Goal: Communication & Community: Answer question/provide support

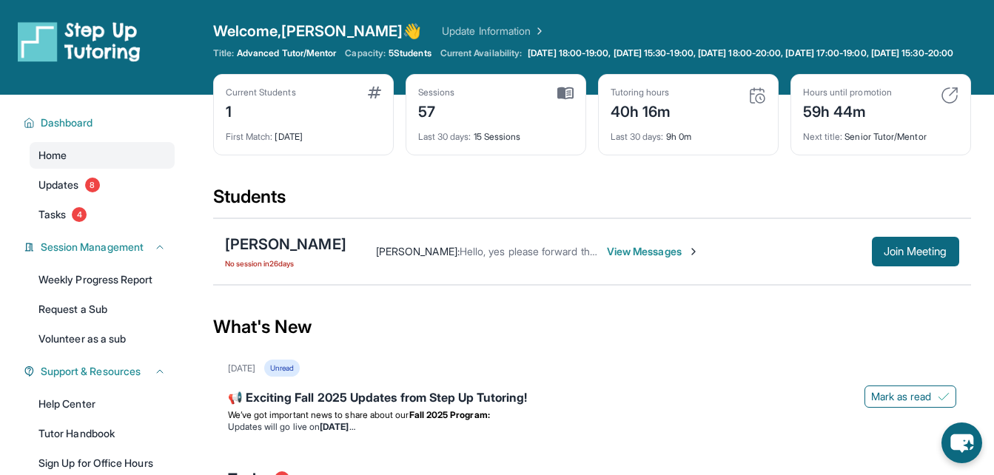
click at [442, 28] on link "Update Information" at bounding box center [494, 31] width 104 height 15
click at [621, 257] on span "View Messages" at bounding box center [653, 251] width 92 height 15
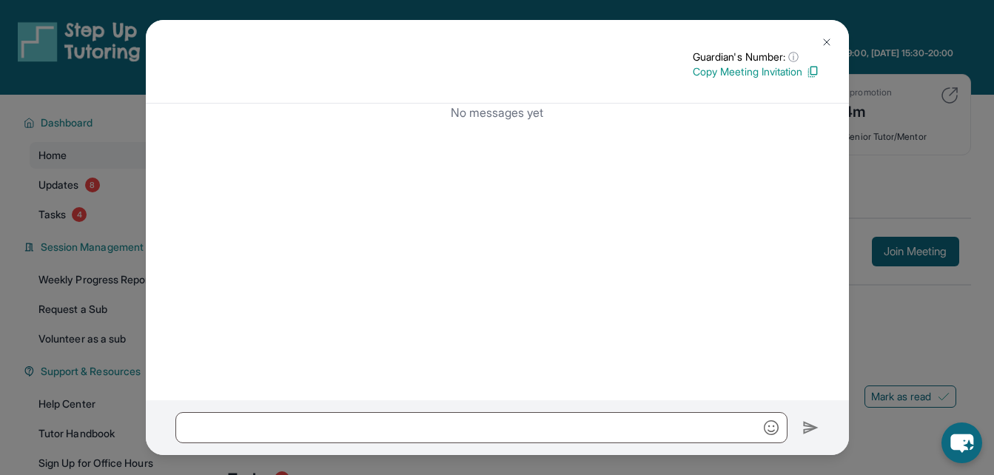
click at [886, 377] on div "Guardian's Number: ⓘ This isn't the guardian's real number — it's a private for…" at bounding box center [497, 237] width 994 height 475
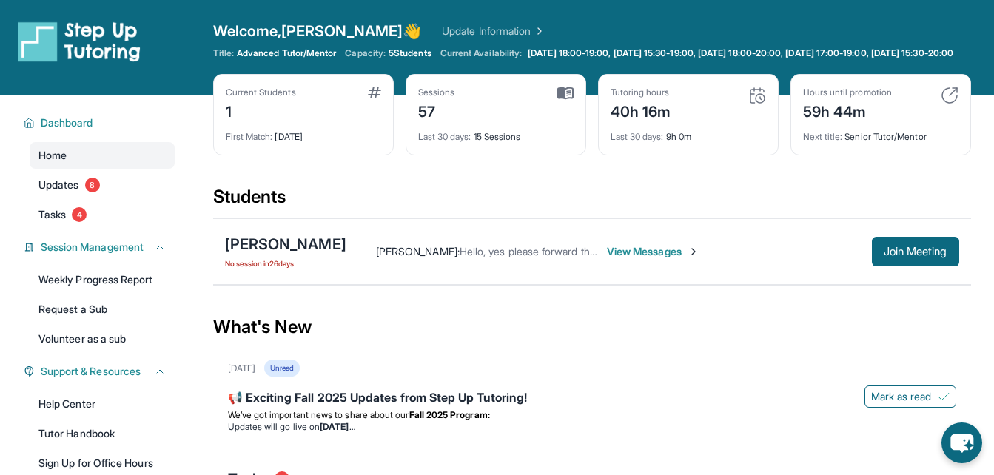
click at [421, 257] on span "[PERSON_NAME] :" at bounding box center [418, 251] width 84 height 13
click at [314, 255] on div "[PERSON_NAME]" at bounding box center [285, 244] width 121 height 21
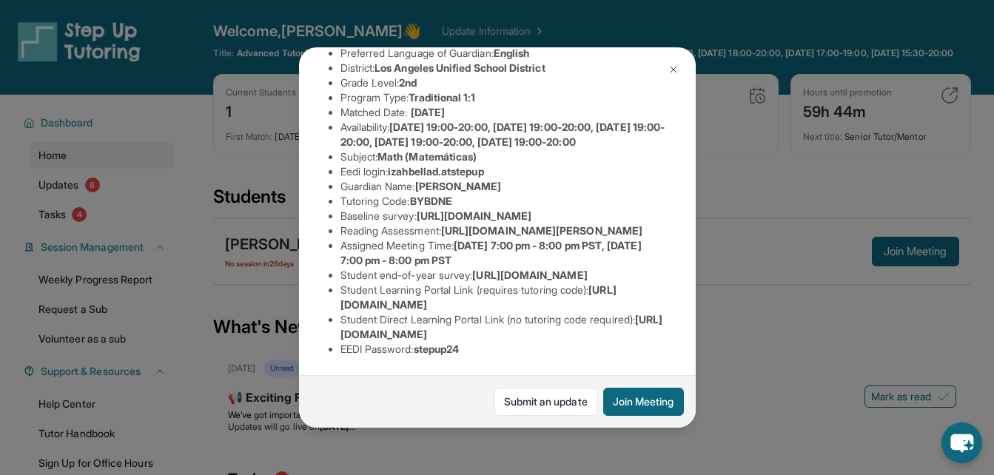
scroll to position [283, 0]
drag, startPoint x: 337, startPoint y: 352, endPoint x: 647, endPoint y: 349, distance: 310.0
click at [647, 349] on ul "Preferred Language of Guardian: English District: [GEOGRAPHIC_DATA] Unified Sch…" at bounding box center [497, 201] width 337 height 311
copy span "[URL][DOMAIN_NAME]"
drag, startPoint x: 647, startPoint y: 349, endPoint x: 594, endPoint y: 343, distance: 52.9
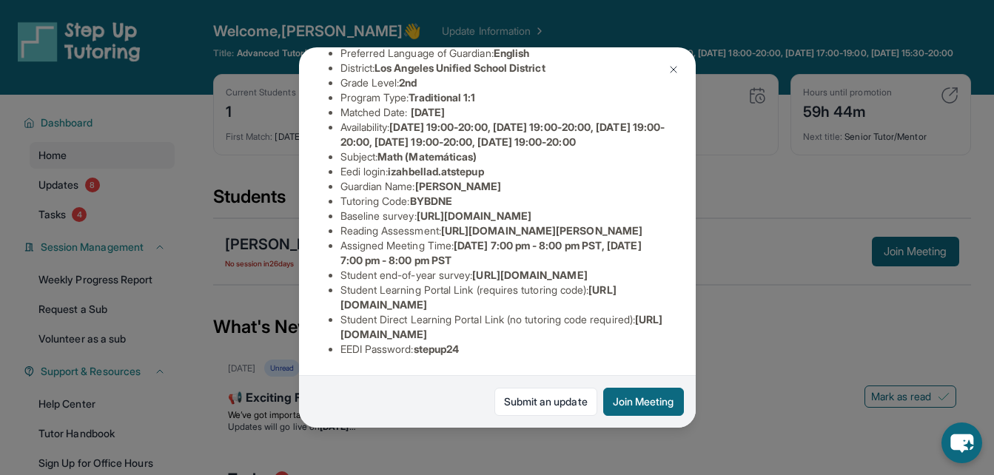
click at [594, 342] on li "Student Direct Learning Portal Link (no tutoring code required) : [URL][DOMAIN_…" at bounding box center [503, 327] width 326 height 30
drag, startPoint x: 645, startPoint y: 350, endPoint x: 334, endPoint y: 349, distance: 310.8
click at [334, 349] on ul "Preferred Language of Guardian: English District: [GEOGRAPHIC_DATA] Unified Sch…" at bounding box center [497, 201] width 337 height 311
copy span "[URL][DOMAIN_NAME]"
click at [340, 340] on span "[URL][DOMAIN_NAME]" at bounding box center [501, 326] width 323 height 27
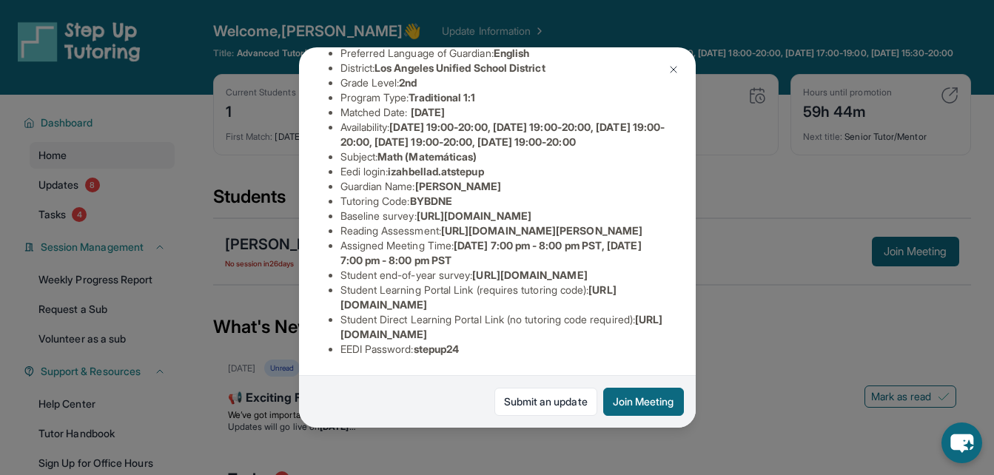
click at [340, 340] on span "[URL][DOMAIN_NAME]" at bounding box center [501, 326] width 323 height 27
click at [746, 301] on div "[PERSON_NAME] Guardian: [PERSON_NAME] Student Information [URL][DOMAIN_NAME] Pr…" at bounding box center [497, 237] width 994 height 475
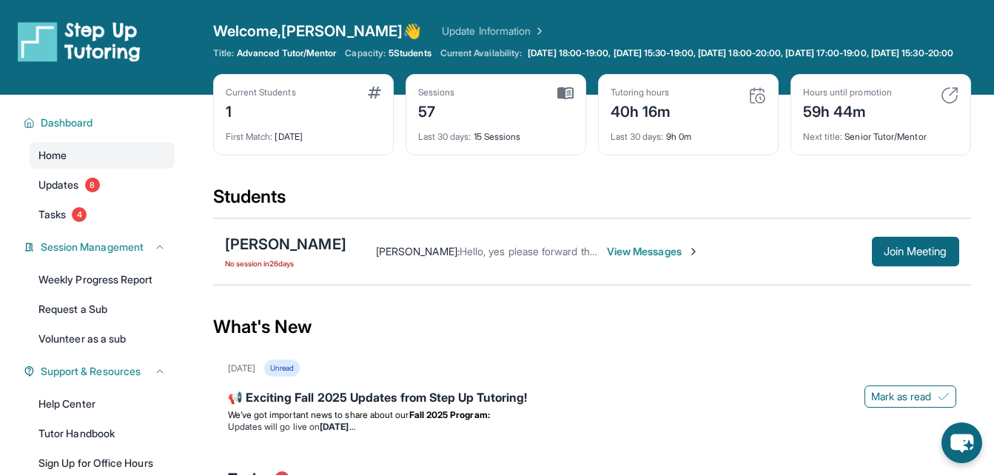
click at [618, 259] on span "View Messages" at bounding box center [653, 251] width 92 height 15
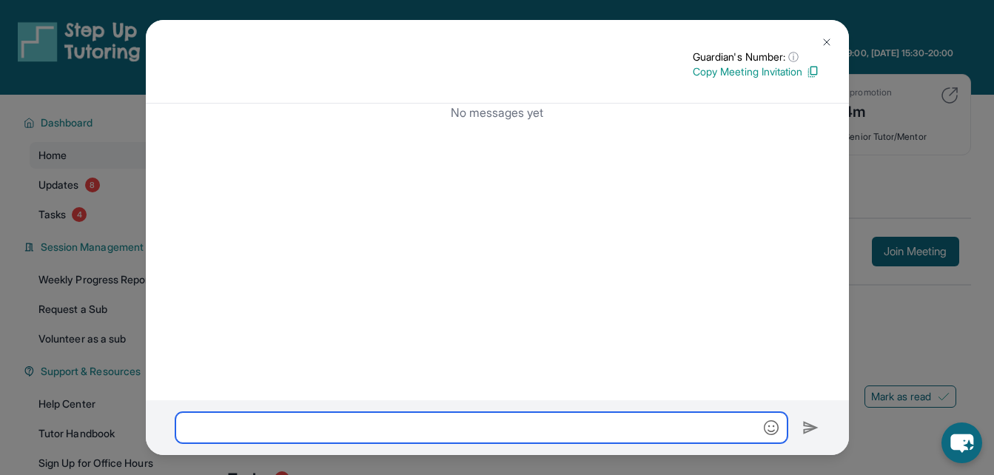
click at [479, 420] on input "text" at bounding box center [481, 427] width 612 height 31
paste input "**********"
type input "**********"
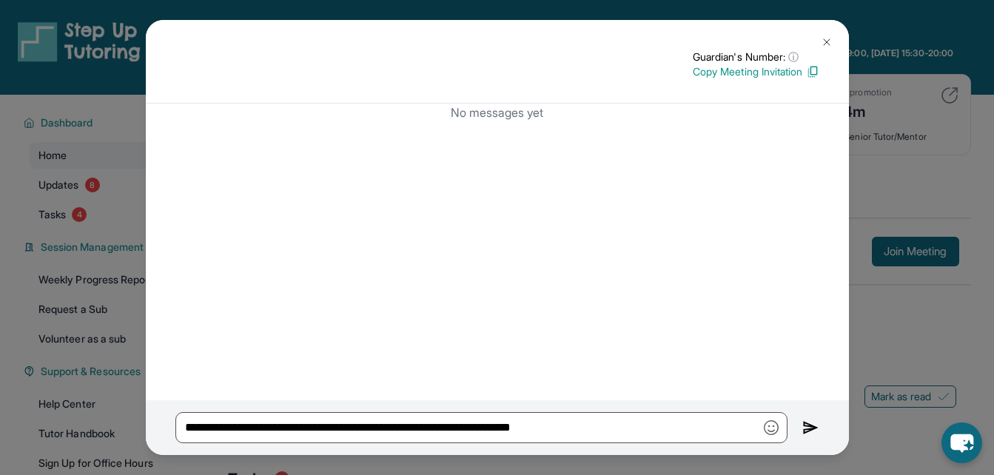
click at [795, 431] on div "**********" at bounding box center [497, 427] width 703 height 55
click at [806, 428] on img at bounding box center [810, 428] width 17 height 18
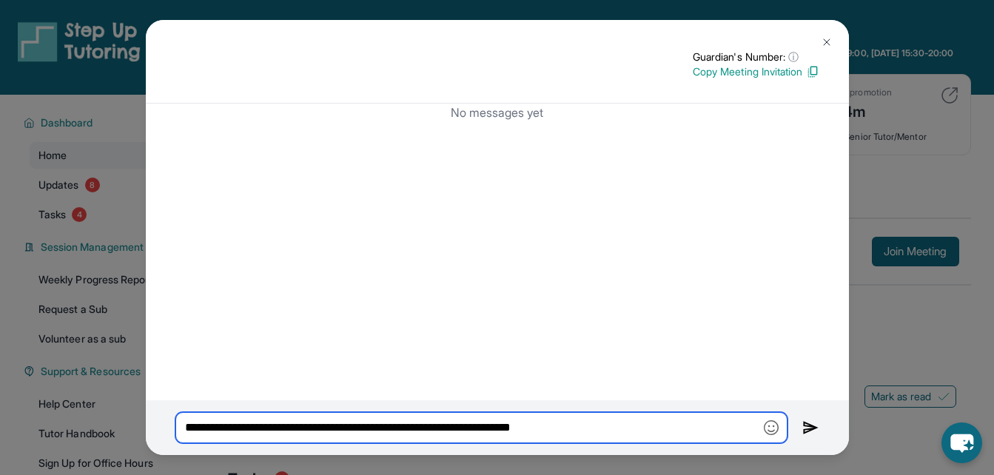
click at [698, 432] on input "**********" at bounding box center [481, 427] width 612 height 31
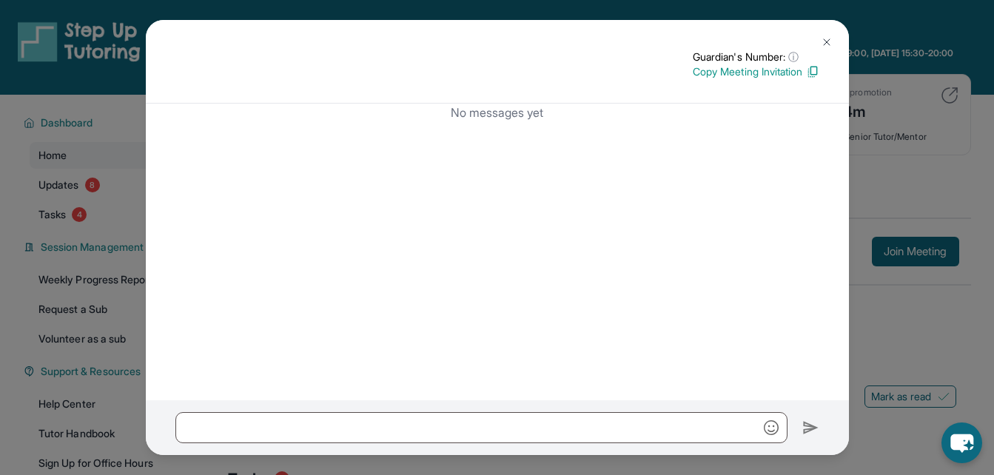
click at [977, 302] on div "Guardian's Number: ⓘ This isn't the guardian's real number — it's a private for…" at bounding box center [497, 237] width 994 height 475
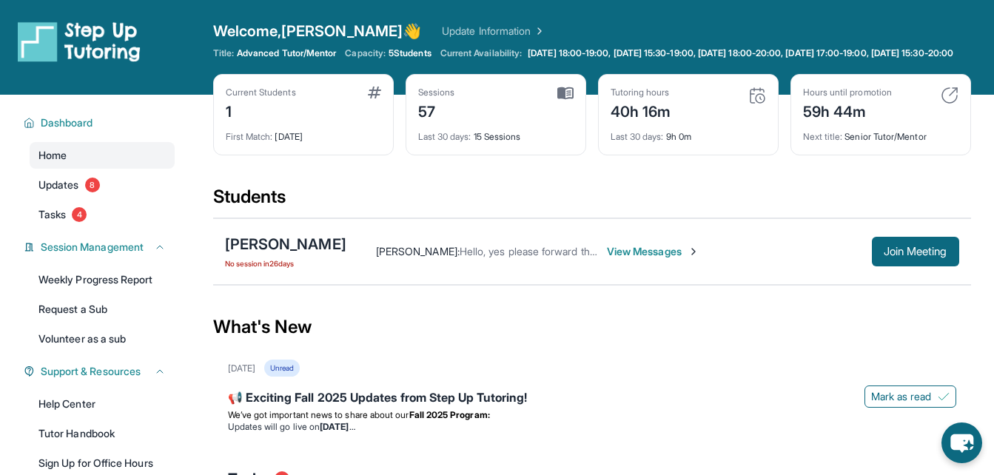
click at [654, 259] on span "View Messages" at bounding box center [653, 251] width 92 height 15
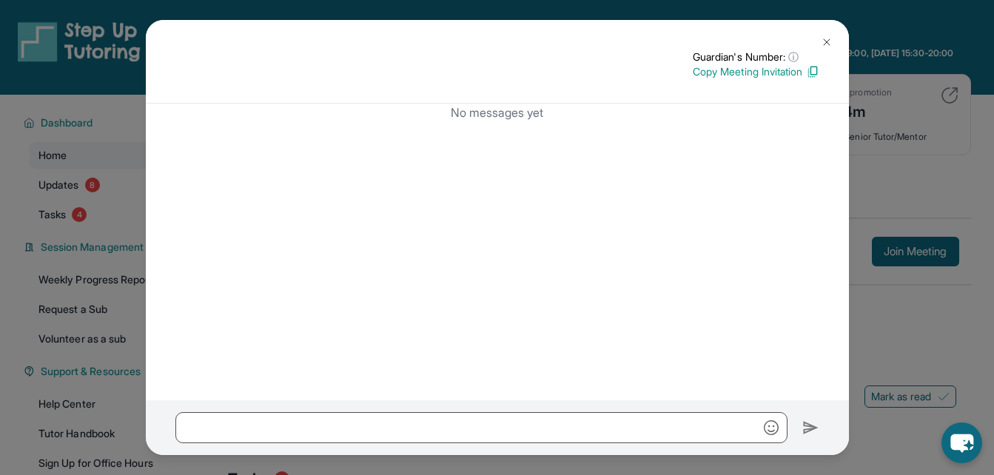
click at [852, 319] on div "Guardian's Number: ⓘ This isn't the guardian's real number — it's a private for…" at bounding box center [497, 237] width 994 height 475
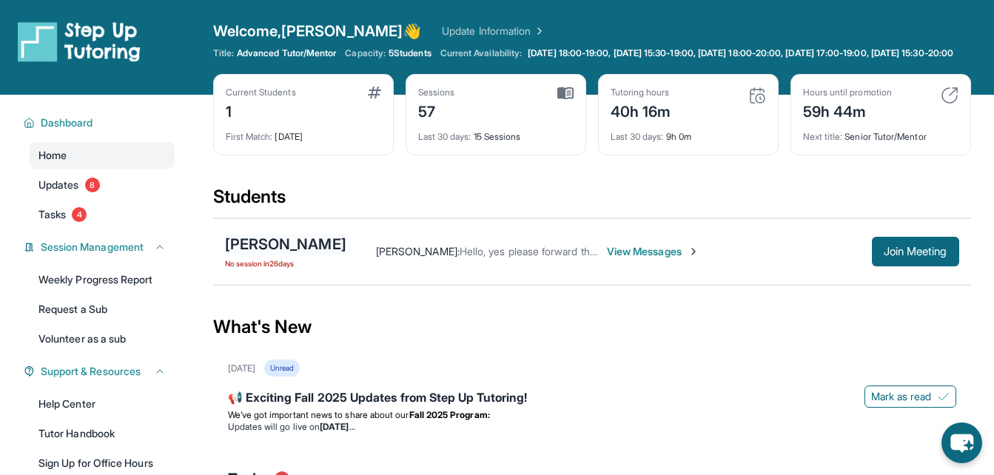
click at [319, 252] on div "[PERSON_NAME]" at bounding box center [285, 244] width 121 height 21
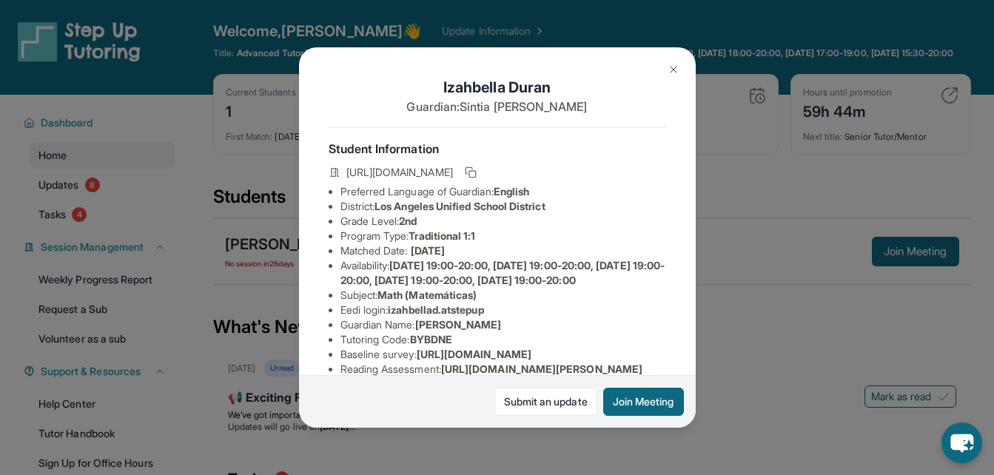
click at [756, 317] on div "[PERSON_NAME] Guardian: [PERSON_NAME] Student Information [URL][DOMAIN_NAME] Pr…" at bounding box center [497, 237] width 994 height 475
